Goal: Information Seeking & Learning: Find specific fact

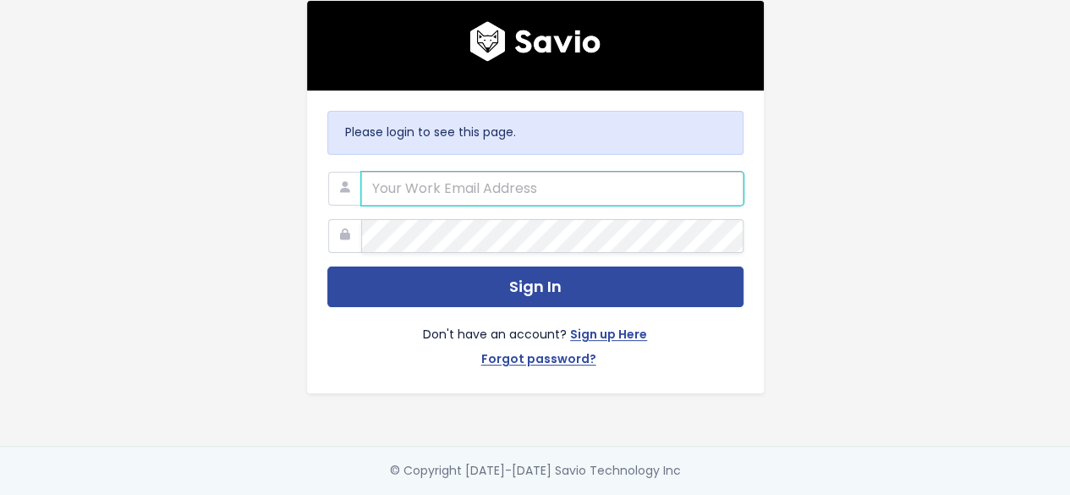
type input "[PERSON_NAME][EMAIL_ADDRESS][PERSON_NAME][DOMAIN_NAME]"
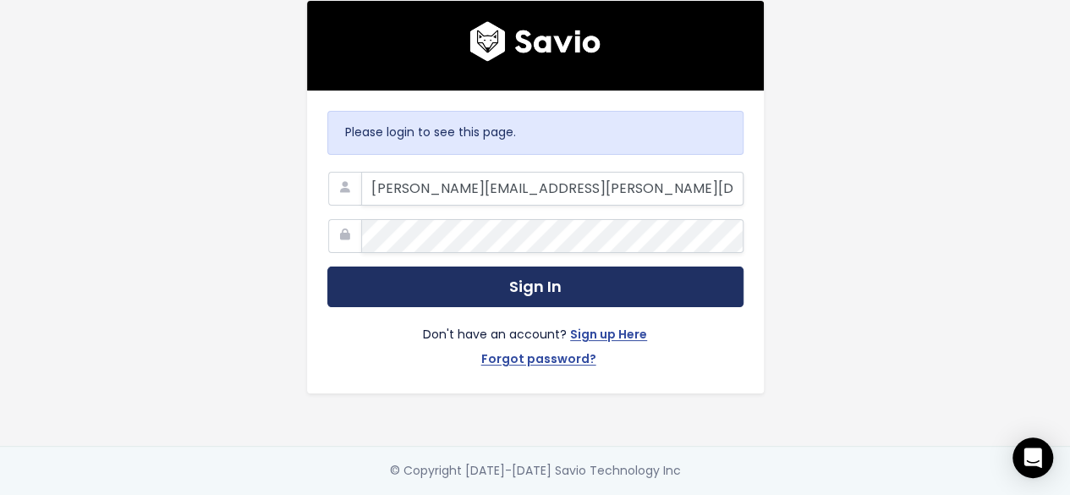
click at [506, 290] on button "Sign In" at bounding box center [535, 286] width 416 height 41
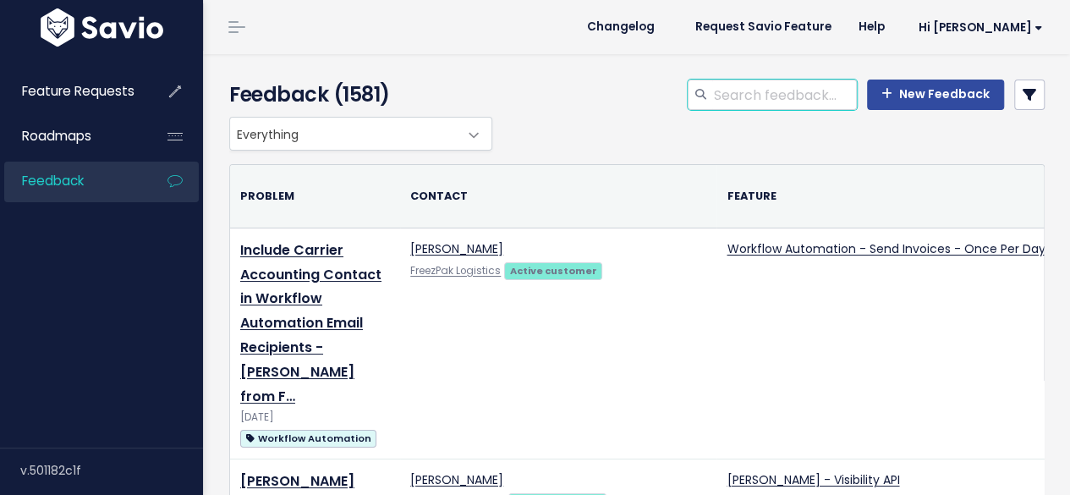
click at [741, 100] on input "search" at bounding box center [784, 94] width 145 height 30
type input "terminal front office"
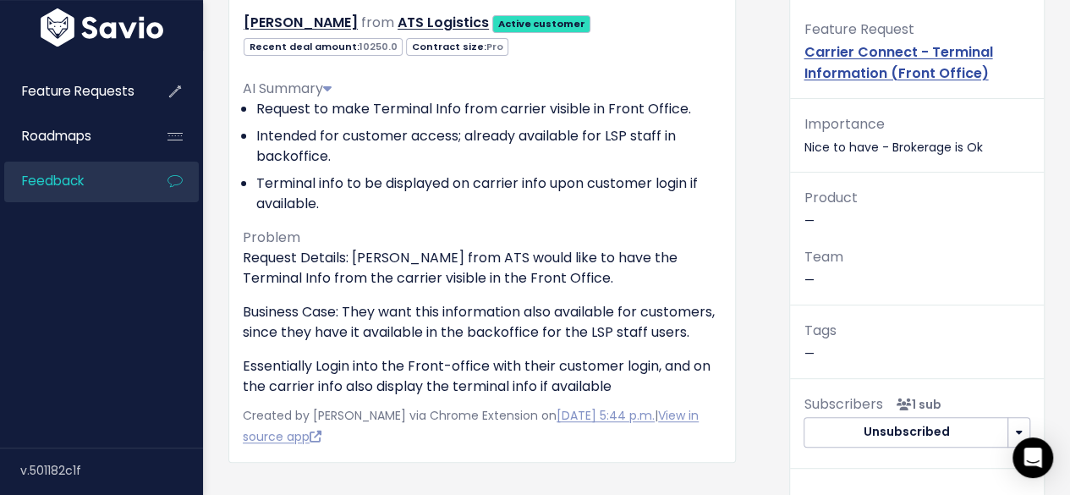
scroll to position [254, 0]
